Goal: Information Seeking & Learning: Learn about a topic

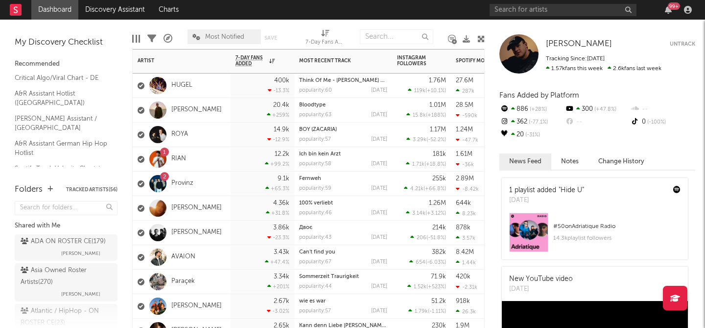
click at [218, 178] on div "2 Provinz" at bounding box center [182, 183] width 98 height 24
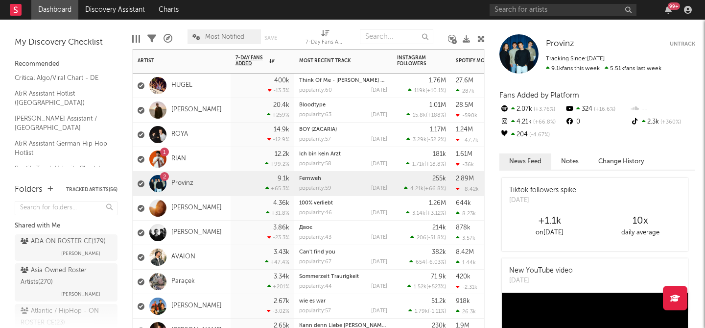
click at [236, 160] on div "12.2k +99.2 %" at bounding box center [263, 159] width 54 height 24
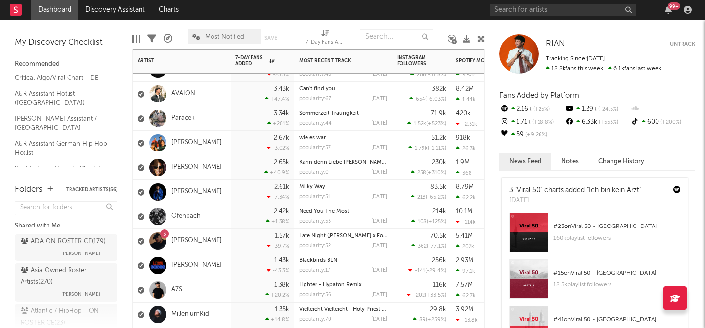
click at [233, 239] on div "1.57k -39.7 %" at bounding box center [263, 241] width 64 height 24
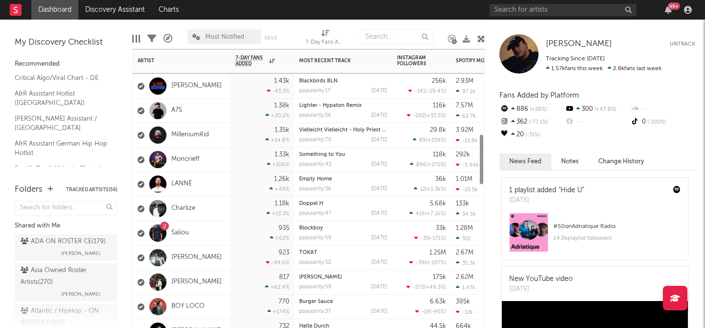
click at [228, 236] on div "2 Saliou" at bounding box center [182, 233] width 98 height 24
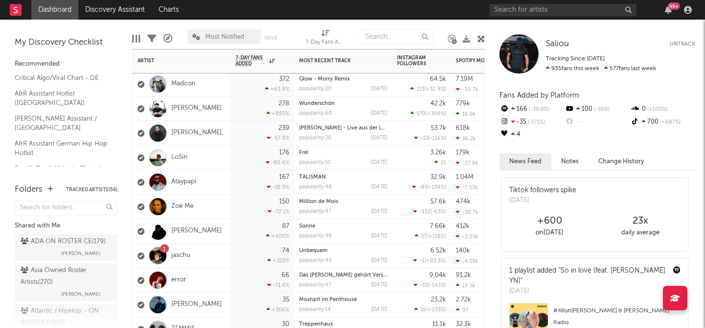
click at [225, 263] on div "1 jaschu" at bounding box center [182, 255] width 98 height 24
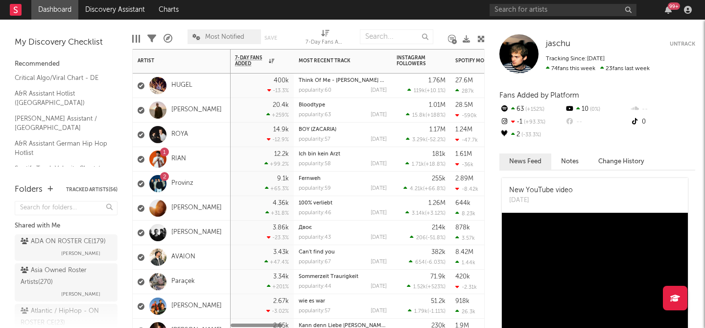
click at [218, 161] on div "1 RIAN" at bounding box center [182, 159] width 98 height 24
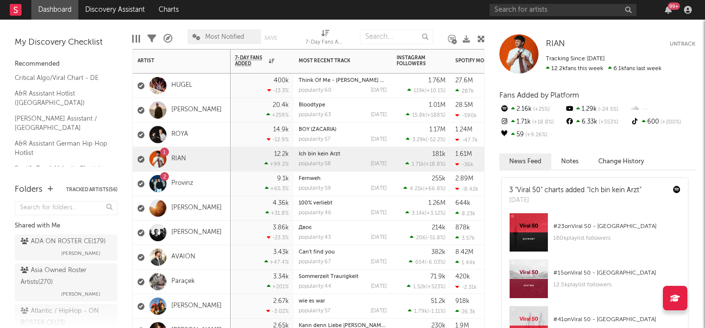
click at [213, 188] on div "2 Provinz" at bounding box center [182, 183] width 98 height 24
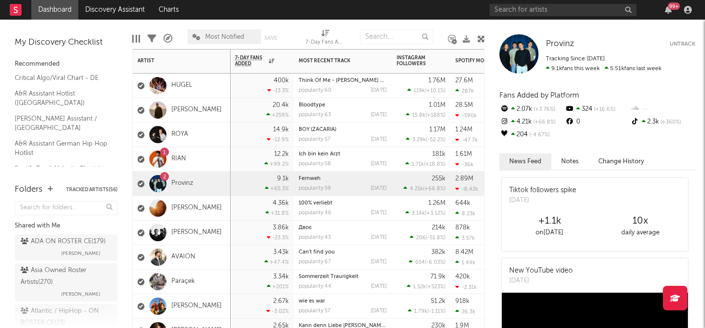
click at [213, 166] on div "1 RIAN" at bounding box center [182, 159] width 98 height 24
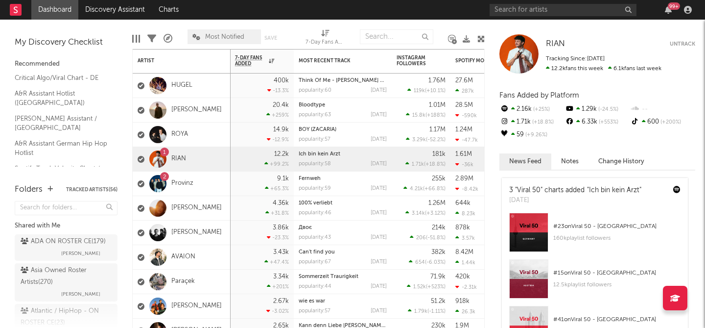
click at [14, 13] on rect at bounding box center [16, 10] width 12 height 12
click at [118, 13] on link "Discovery Assistant" at bounding box center [114, 10] width 73 height 20
